Goal: Information Seeking & Learning: Get advice/opinions

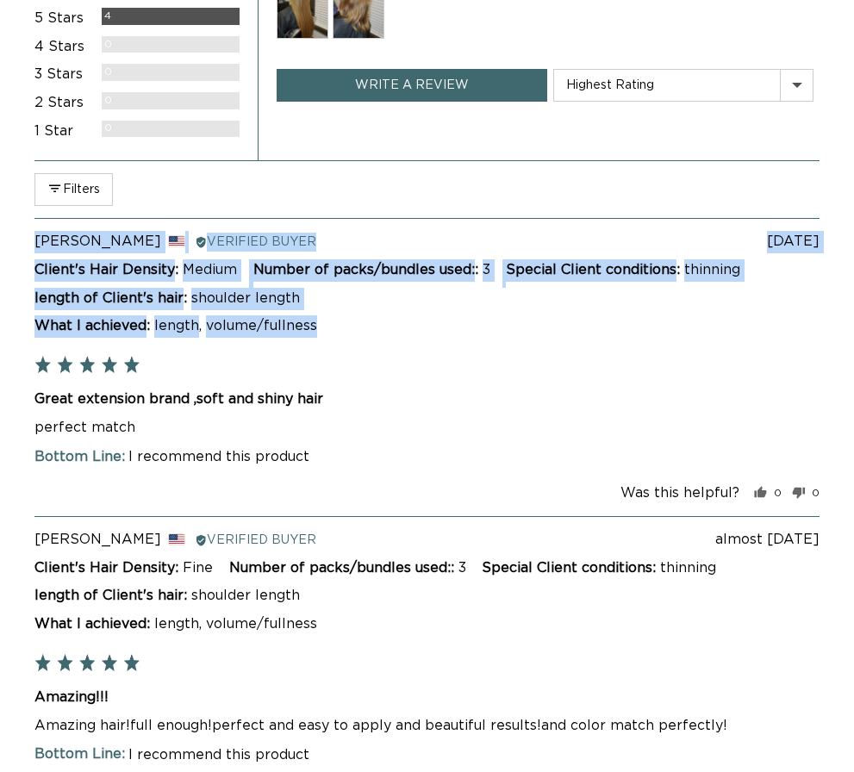
drag, startPoint x: 29, startPoint y: 400, endPoint x: 333, endPoint y: 386, distance: 303.7
click at [333, 386] on div "average rating 5.0 out of 5 Based on 4 reviews 5 Stars 4 Reviews 4 Stars 0 Revi…" at bounding box center [427, 680] width 854 height 1586
copy div "Review posted [DATE] [PERSON_NAME] Reviewed by [PERSON_NAME], from [GEOGRAPHIC_…"
click at [334, 394] on h2 "Great extension brand ,soft and shiny hair" at bounding box center [426, 399] width 785 height 19
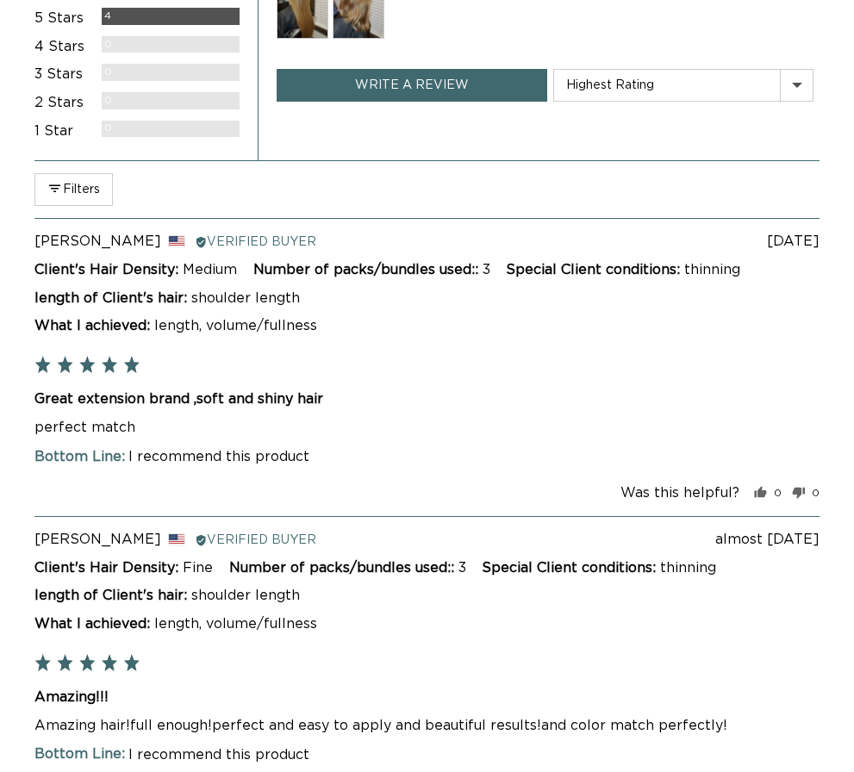
drag, startPoint x: 332, startPoint y: 405, endPoint x: 34, endPoint y: 391, distance: 297.6
click at [34, 391] on h2 "Great extension brand ,soft and shiny hair" at bounding box center [426, 399] width 785 height 19
copy h2 "Great extension brand ,soft and shiny hair"
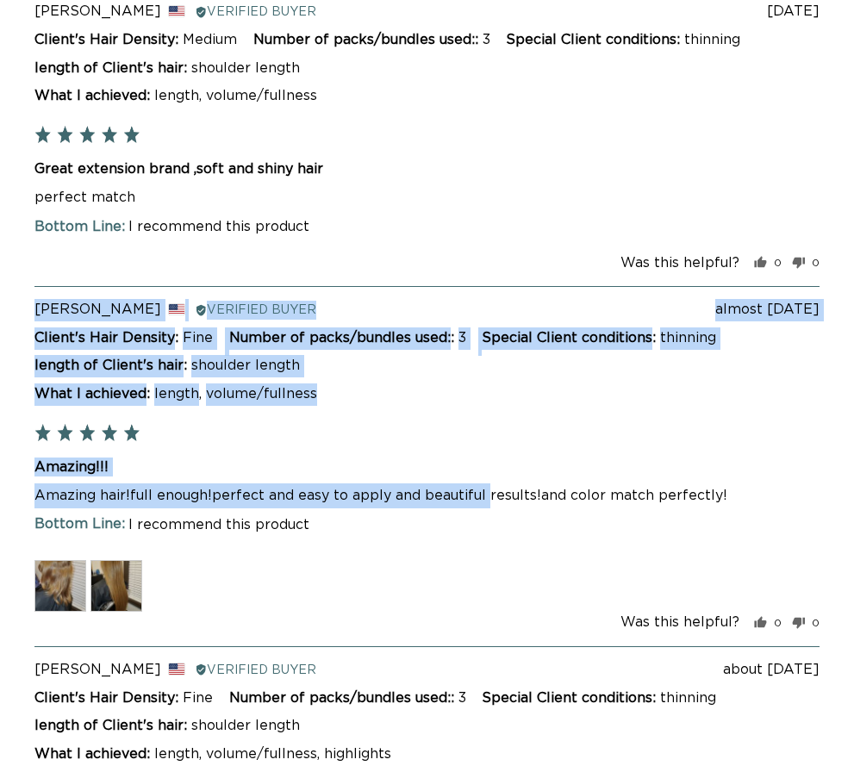
drag, startPoint x: 33, startPoint y: 496, endPoint x: 483, endPoint y: 507, distance: 450.0
click at [458, 507] on div "average rating 5.0 out of 5 Based on 4 reviews 5 Stars 4 Reviews 4 Stars 0 Revi…" at bounding box center [427, 450] width 854 height 1586
copy div "Review posted almost [DATE] [PERSON_NAME] Reviewed by [PERSON_NAME], from [GEOG…"
click at [457, 465] on h2 "Amazing!!!" at bounding box center [426, 467] width 785 height 19
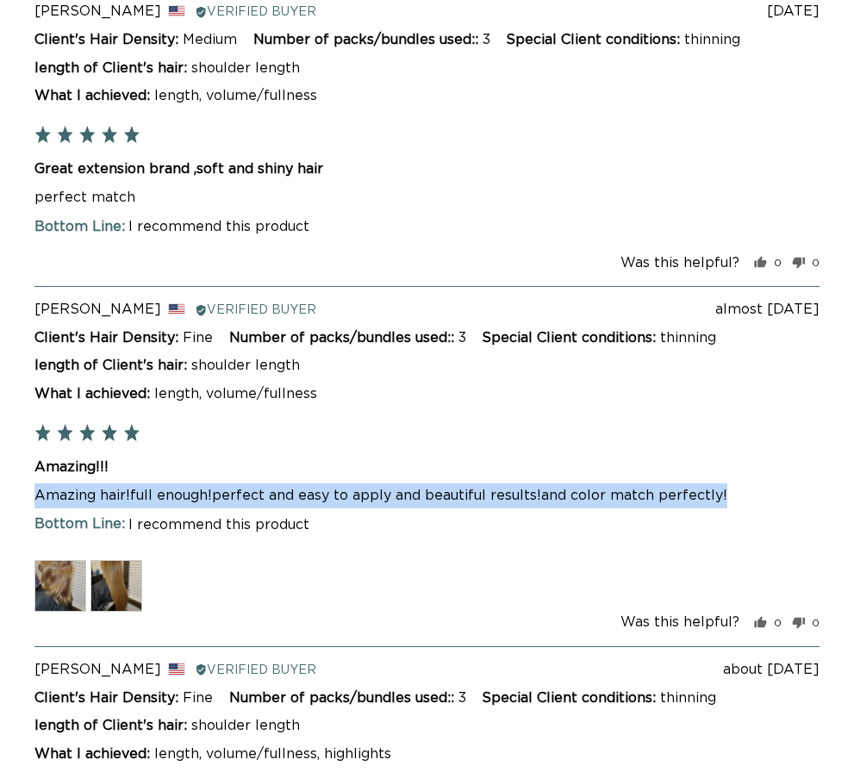
scroll to position [0, 732]
drag, startPoint x: 36, startPoint y: 500, endPoint x: 720, endPoint y: 481, distance: 683.7
click at [458, 481] on div "Amazing!!! Amazing hair!full enough!perfect and easy to apply and beautiful res…" at bounding box center [426, 483] width 785 height 51
copy p "Amazing hair!full enough!perfect and easy to apply and beautiful results!and co…"
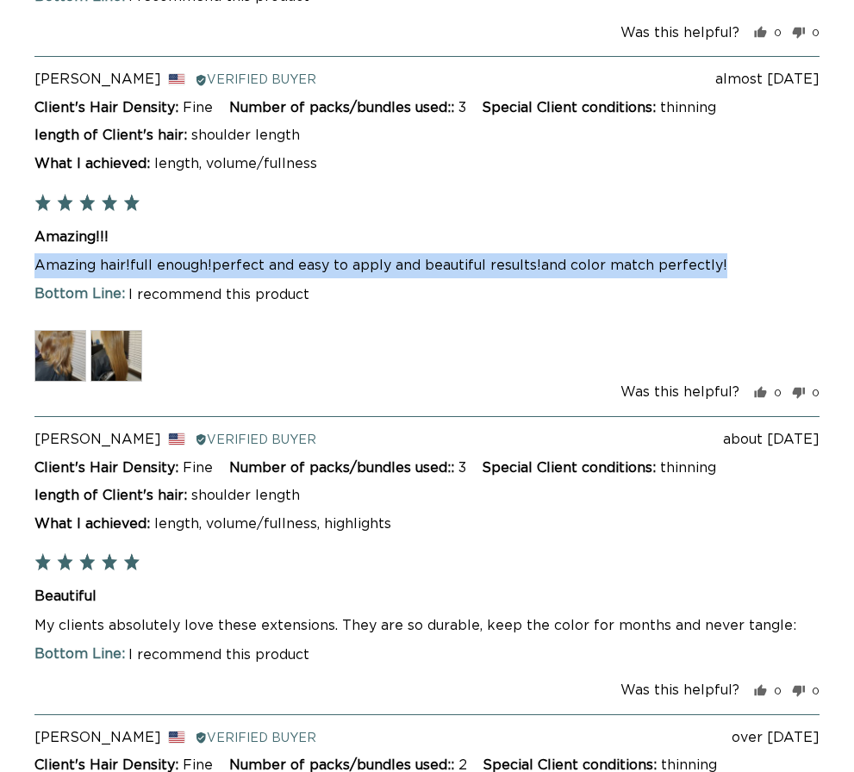
scroll to position [0, 1463]
click at [101, 344] on img at bounding box center [116, 356] width 52 height 52
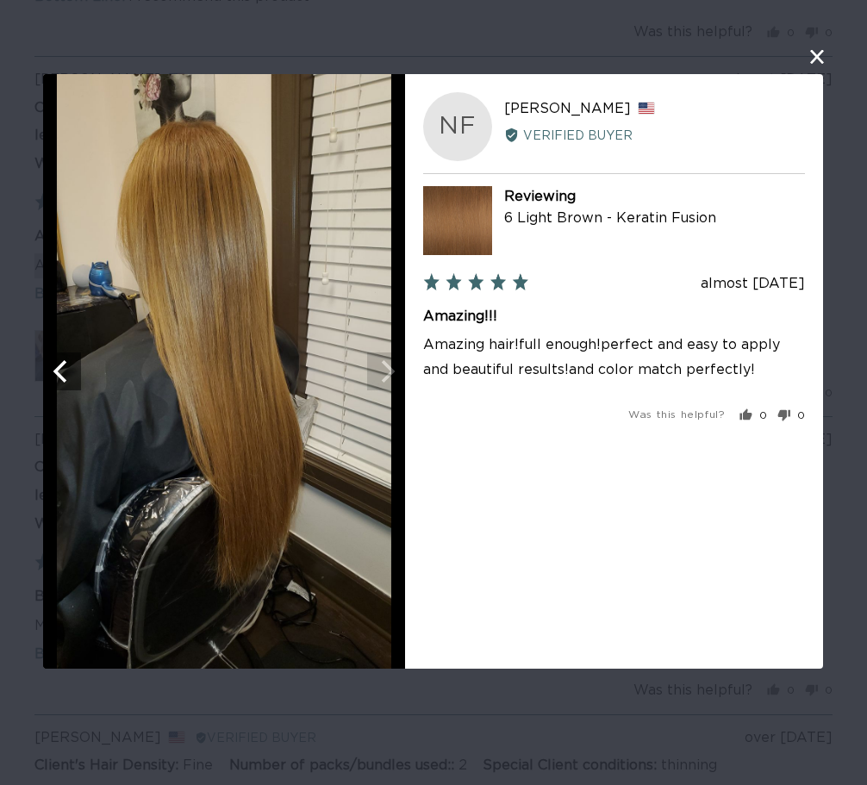
scroll to position [0, 745]
click at [458, 58] on button "close this modal window" at bounding box center [817, 56] width 21 height 21
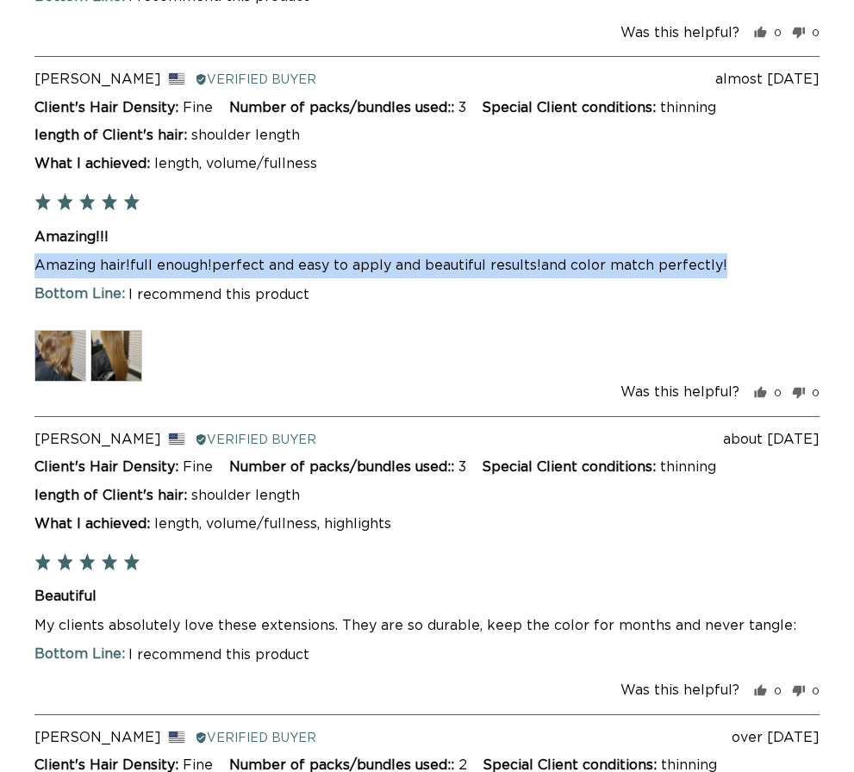
scroll to position [0, 1463]
click at [61, 354] on img at bounding box center [60, 356] width 52 height 52
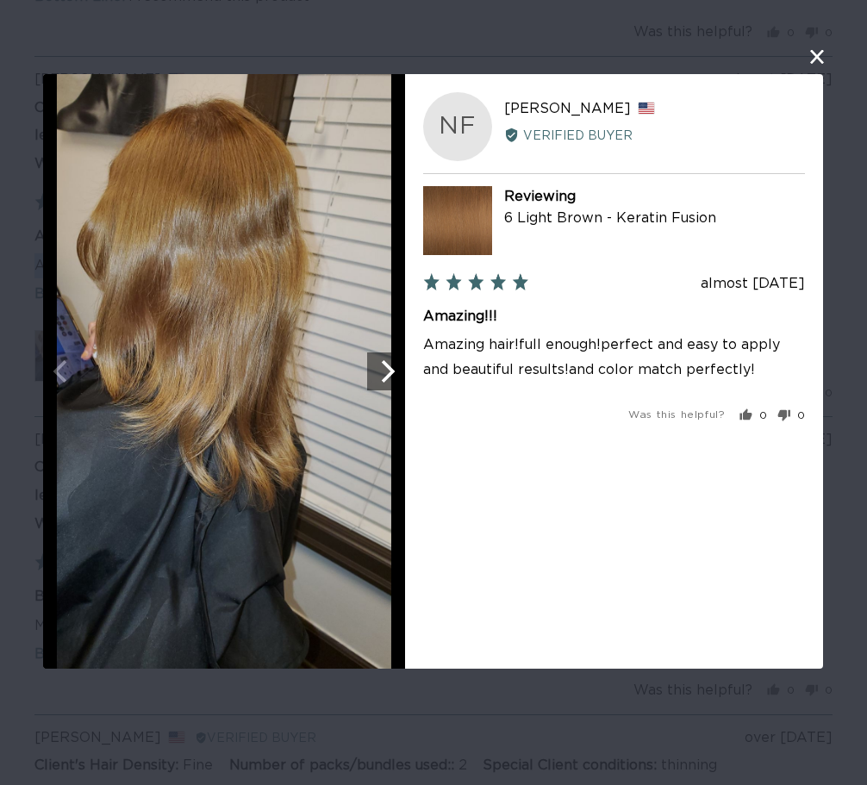
scroll to position [0, 745]
click at [458, 49] on div "User-Uploaded Media Gallery NF [PERSON_NAME] Reviewed by [PERSON_NAME], from [G…" at bounding box center [433, 392] width 867 height 785
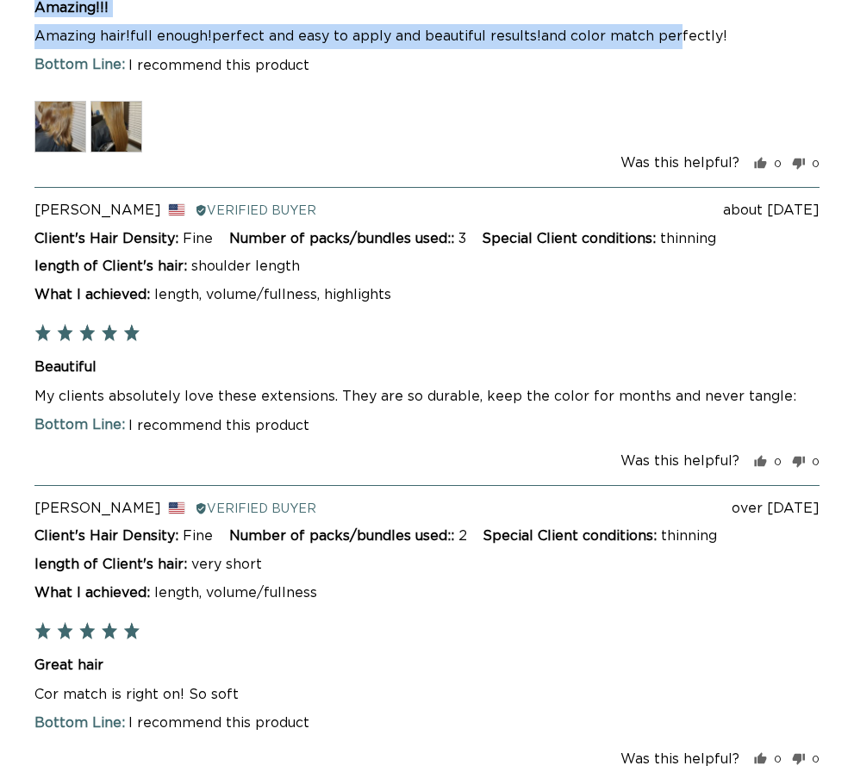
scroll to position [0, 732]
drag, startPoint x: 29, startPoint y: 39, endPoint x: 713, endPoint y: 43, distance: 683.4
copy div "Review posted almost [DATE] [PERSON_NAME] Reviewed by [PERSON_NAME], from [GEOG…"
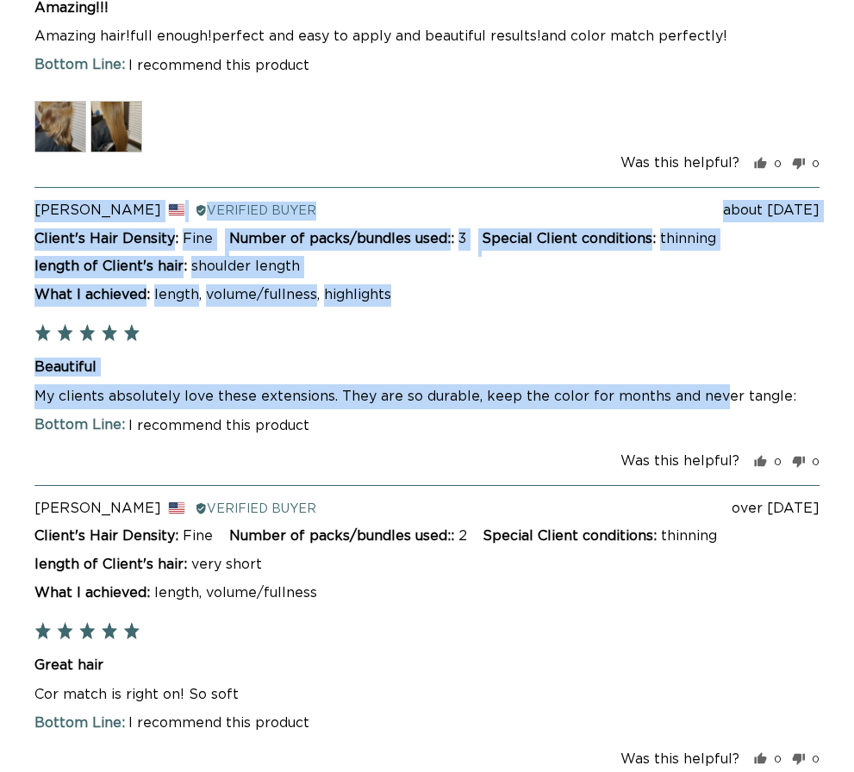
drag, startPoint x: 34, startPoint y: 397, endPoint x: 710, endPoint y: 389, distance: 676.6
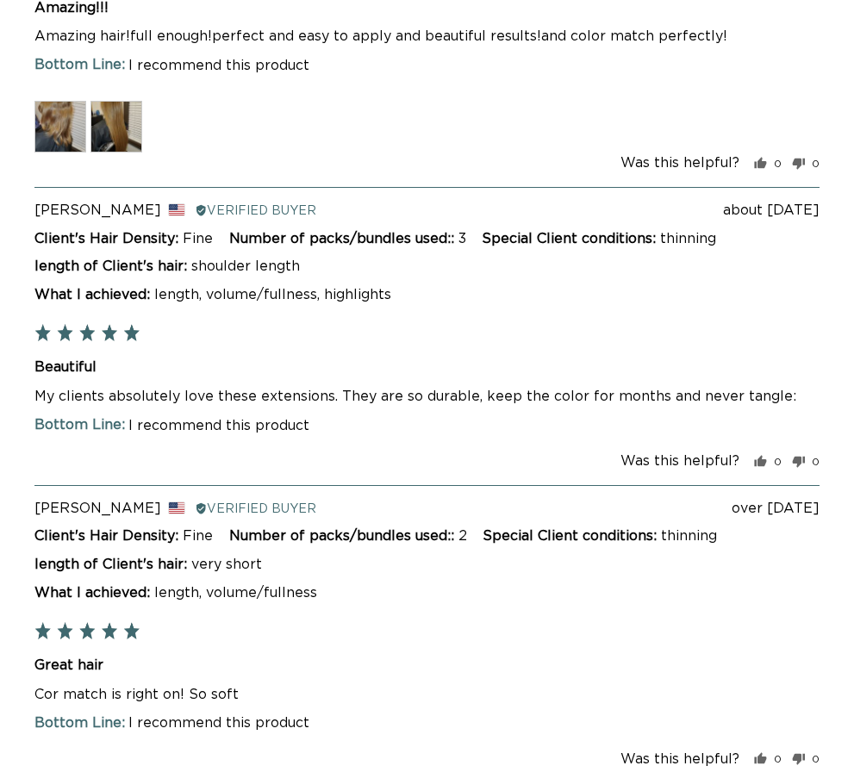
click at [458, 381] on div "Beautiful My clients absolutely love these extensions. They are so durable, kee…" at bounding box center [426, 383] width 785 height 51
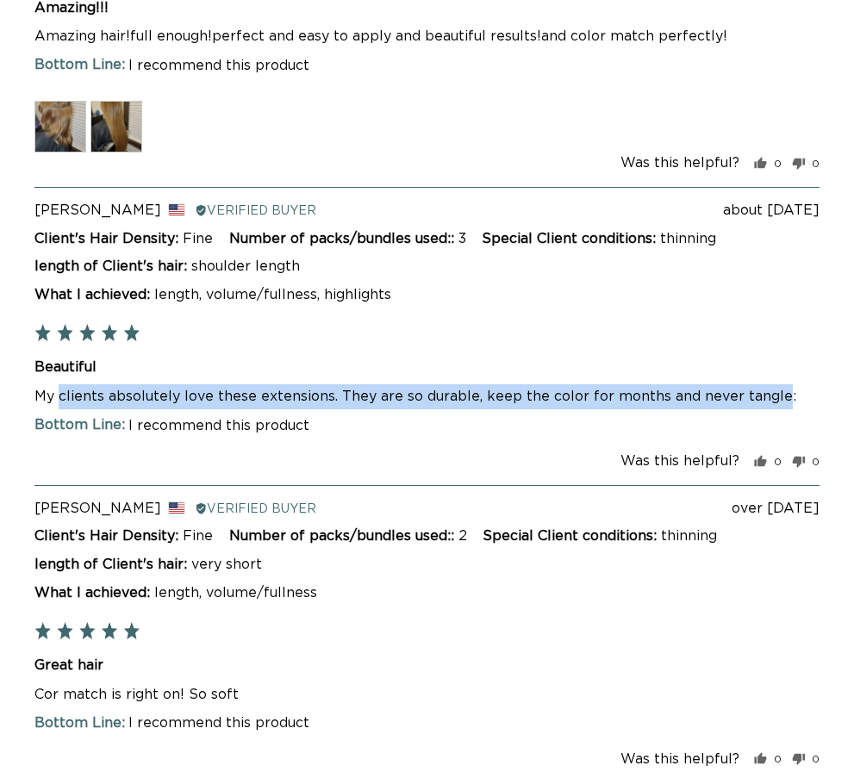
scroll to position [0, 1463]
drag, startPoint x: 773, startPoint y: 396, endPoint x: 34, endPoint y: 392, distance: 738.6
click at [34, 392] on p "My clients absolutely love these extensions. They are so durable, keep the colo…" at bounding box center [426, 396] width 785 height 25
copy p "My clients absolutely love these extensions. They are so durable, keep the colo…"
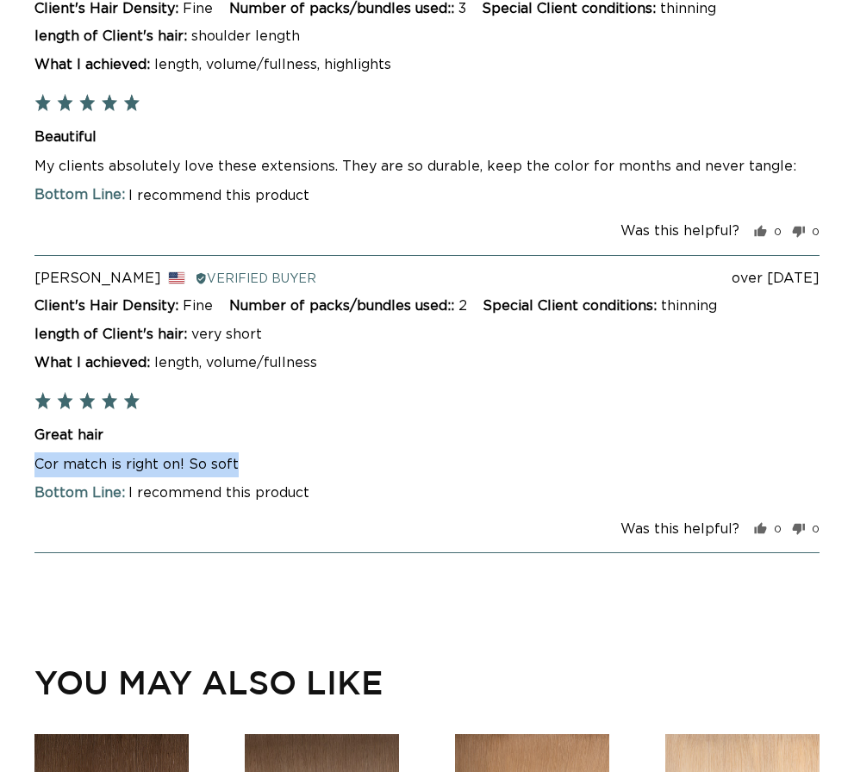
drag, startPoint x: 34, startPoint y: 459, endPoint x: 238, endPoint y: 460, distance: 203.4
click at [238, 460] on p "Cor match is right on! So soft" at bounding box center [426, 464] width 785 height 25
copy p "Cor match is right on! So soft"
